Goal: Task Accomplishment & Management: Manage account settings

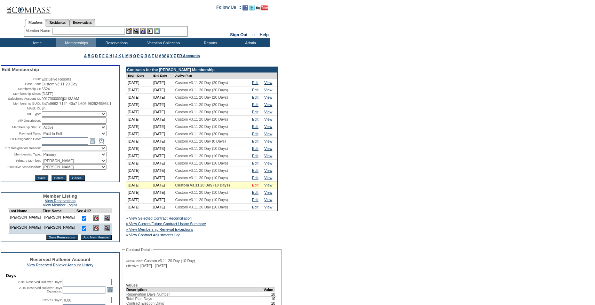
click at [258, 187] on link "Edit" at bounding box center [255, 185] width 6 height 4
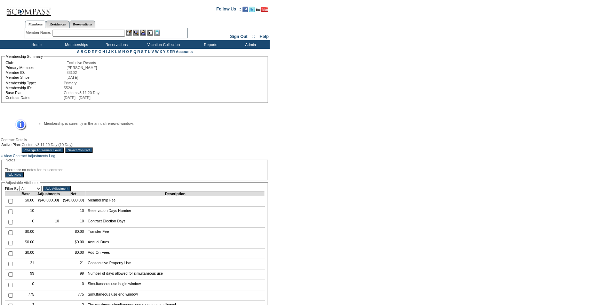
click at [10, 214] on input "checkbox" at bounding box center [10, 211] width 5 height 5
checkbox input "true"
click at [66, 191] on input "Add Adjustment" at bounding box center [57, 188] width 28 height 6
